Goal: Information Seeking & Learning: Understand process/instructions

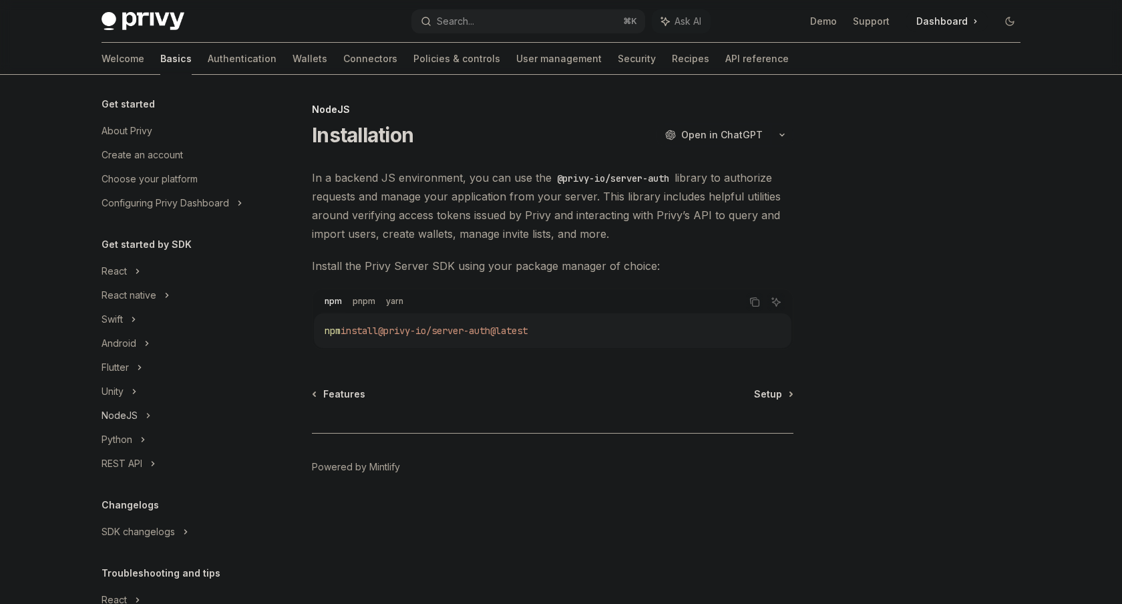
click at [152, 416] on div "NodeJS" at bounding box center [176, 416] width 171 height 24
click at [173, 438] on div "Installation" at bounding box center [182, 440] width 144 height 16
click at [156, 463] on div "Setup" at bounding box center [182, 464] width 144 height 16
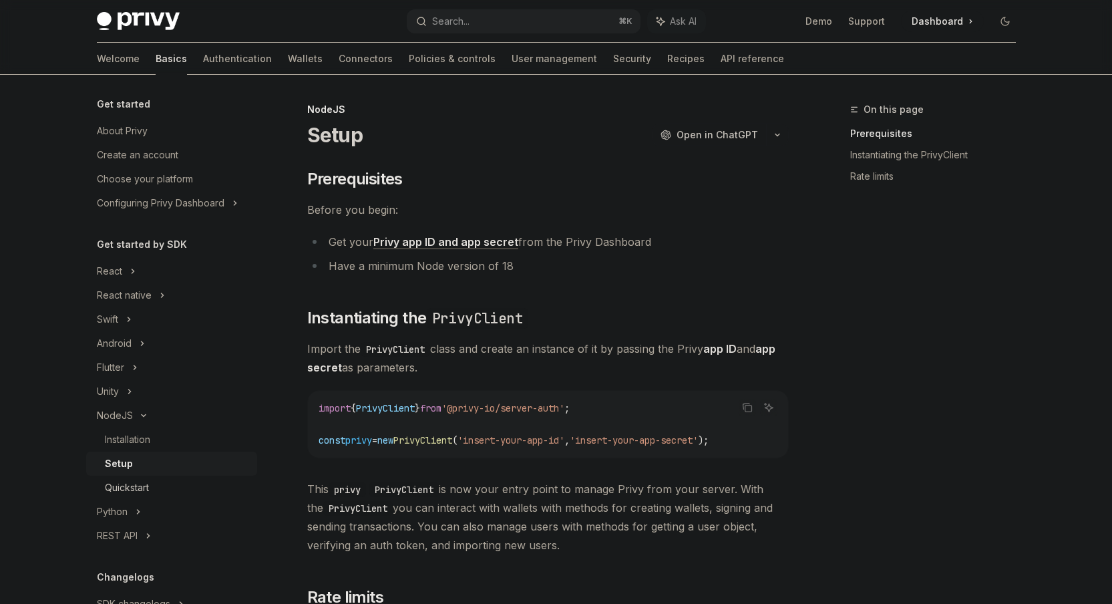
click at [170, 489] on div "Quickstart" at bounding box center [177, 488] width 144 height 16
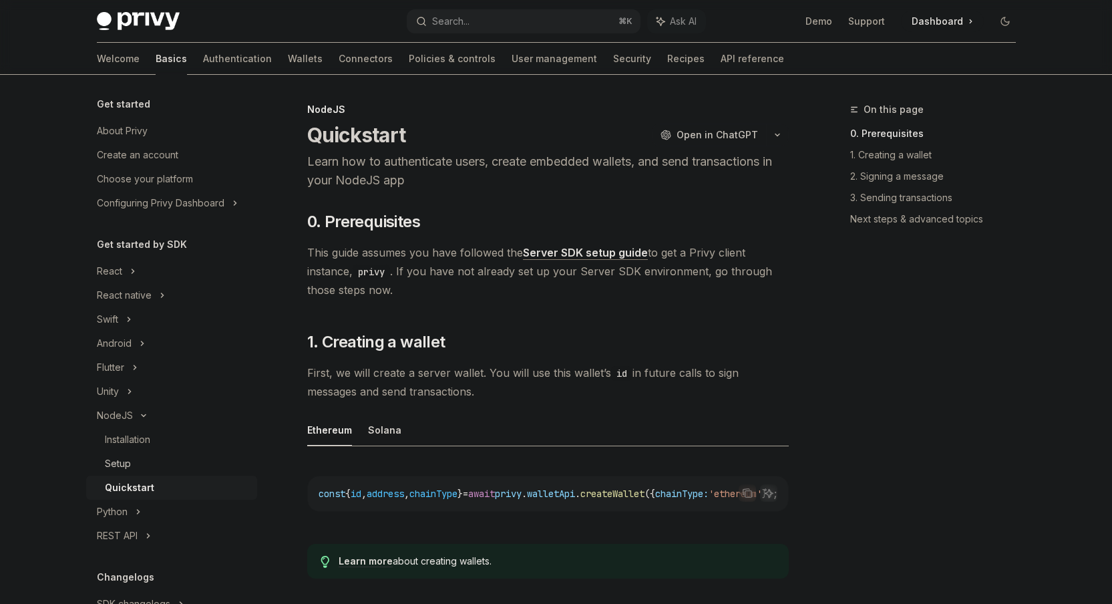
click at [148, 459] on div "Setup" at bounding box center [177, 464] width 144 height 16
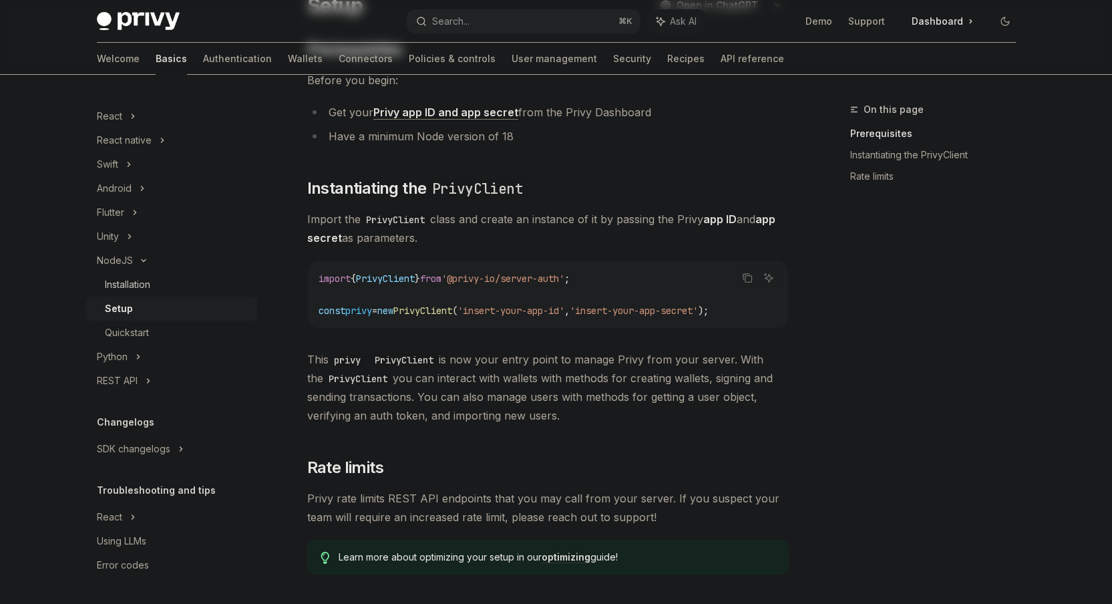
scroll to position [299, 0]
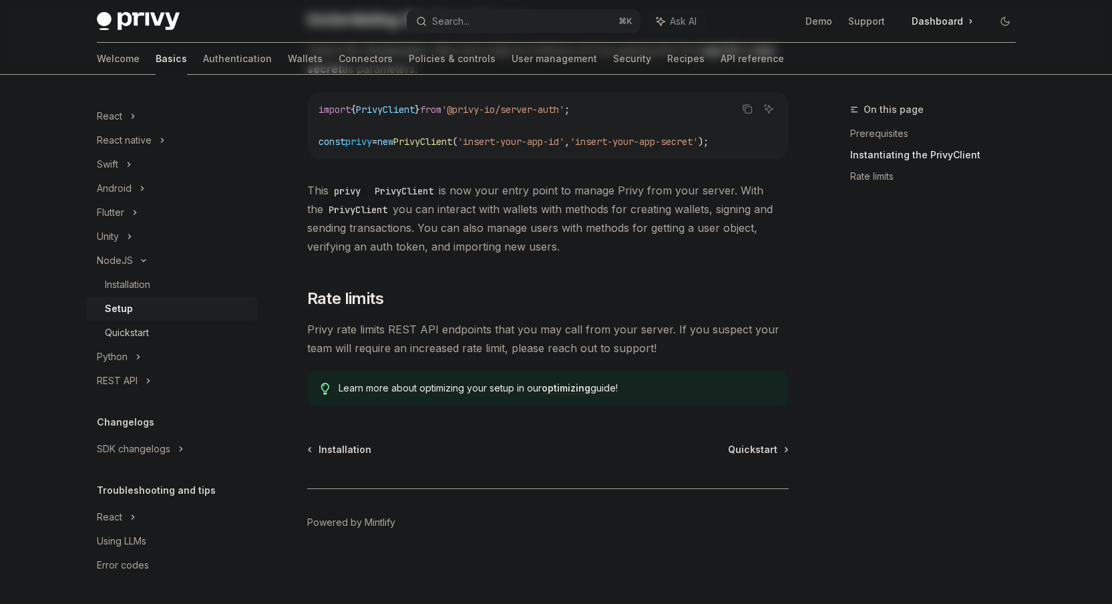
click at [154, 329] on div "Quickstart" at bounding box center [177, 333] width 144 height 16
type textarea "*"
